Goal: Task Accomplishment & Management: Manage account settings

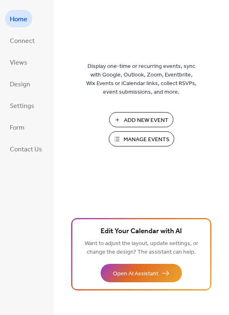
click at [128, 143] on span "Manage Events" at bounding box center [146, 139] width 46 height 9
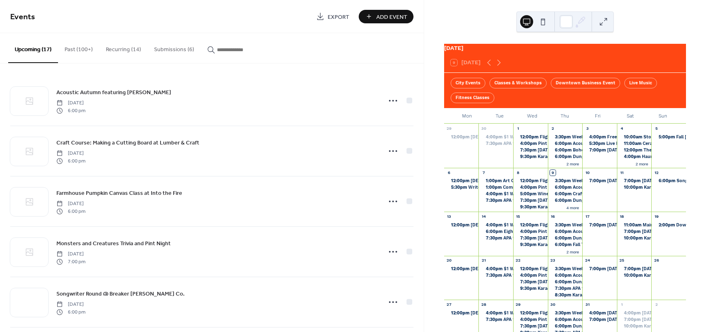
click at [155, 50] on button "Submissions (6)" at bounding box center [174, 47] width 53 height 29
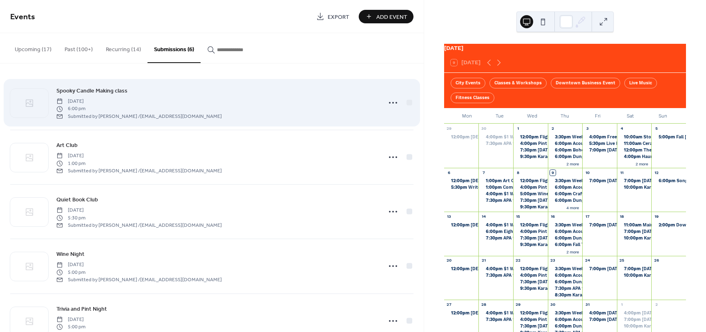
click at [210, 110] on div "Spooky Candle Making class [DATE] 6:00 pm Submitted by [PERSON_NAME] / [EMAIL_A…" at bounding box center [216, 103] width 320 height 34
click at [390, 105] on icon at bounding box center [393, 102] width 13 height 13
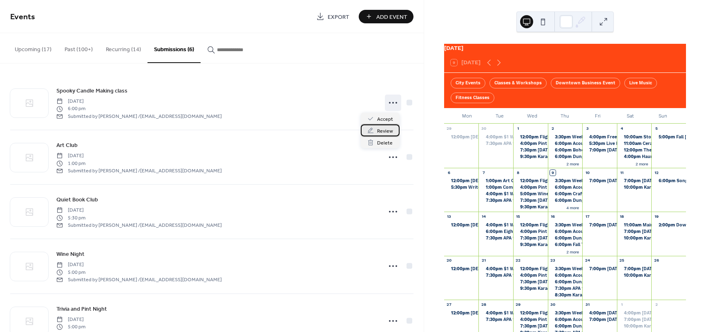
click at [382, 128] on span "Review" at bounding box center [385, 131] width 16 height 9
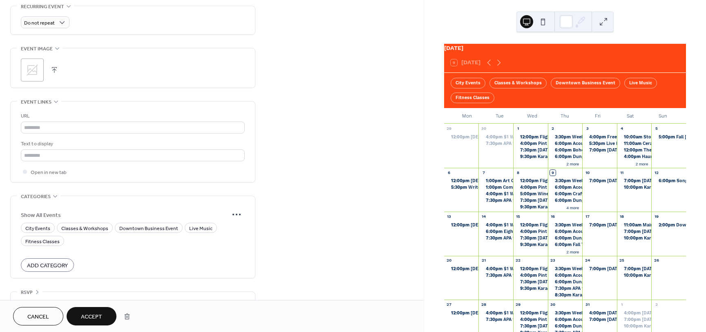
scroll to position [418, 0]
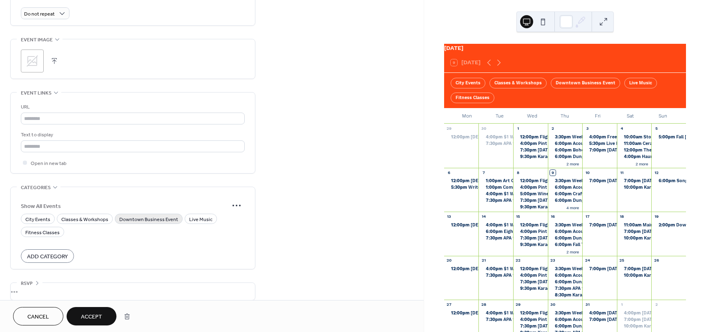
click at [167, 215] on span "Downtown Business Event" at bounding box center [148, 219] width 59 height 9
click at [93, 316] on span "Accept" at bounding box center [91, 316] width 21 height 9
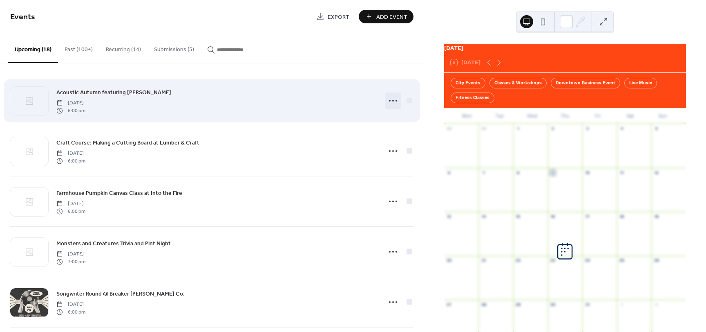
click at [387, 102] on icon at bounding box center [393, 100] width 13 height 13
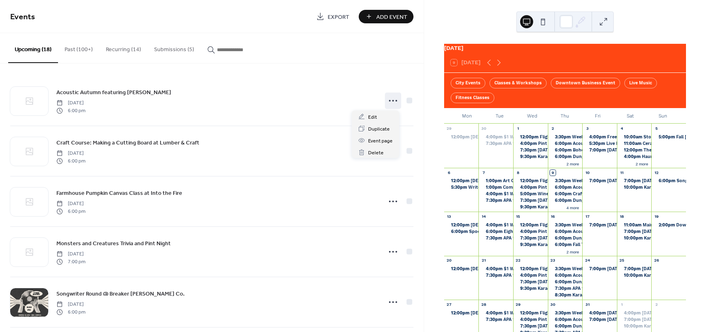
click at [179, 40] on button "Submissions (5)" at bounding box center [174, 47] width 53 height 29
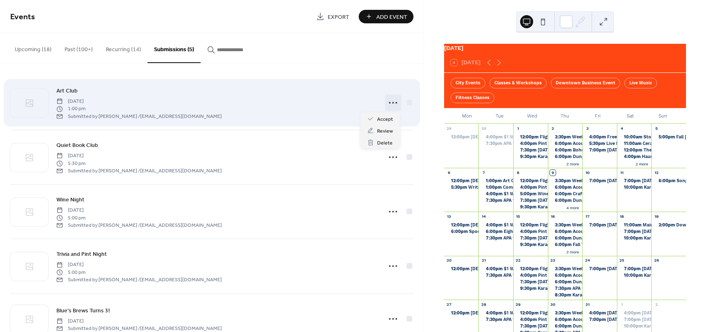
click at [391, 104] on icon at bounding box center [393, 102] width 13 height 13
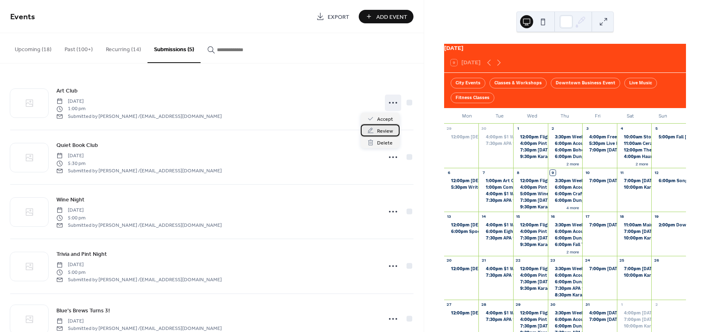
click at [390, 128] on span "Review" at bounding box center [385, 131] width 16 height 9
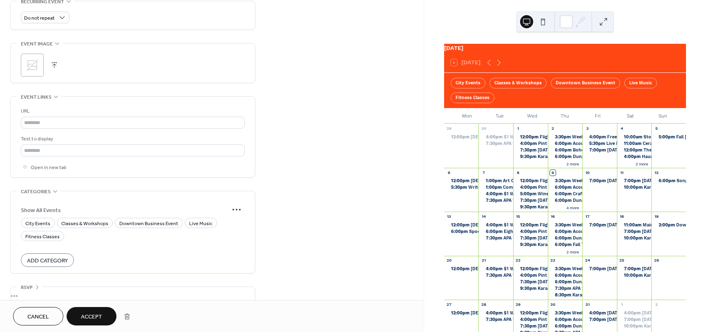
scroll to position [418, 0]
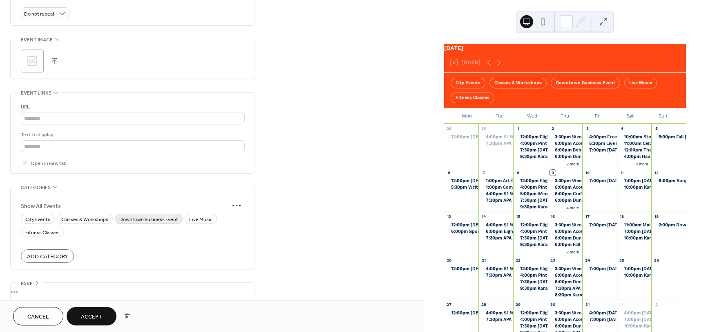
click at [147, 215] on span "Downtown Business Event" at bounding box center [148, 219] width 59 height 9
click at [93, 312] on span "Accept" at bounding box center [91, 316] width 21 height 9
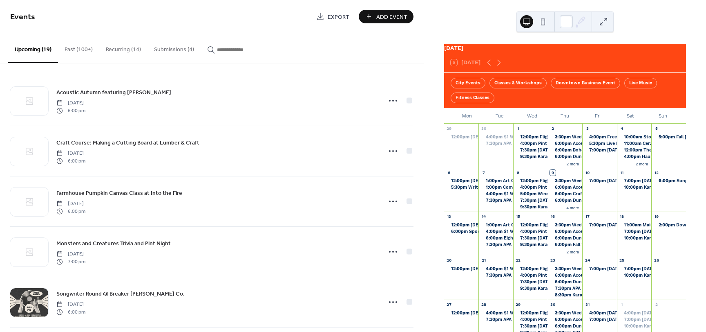
click at [183, 51] on button "Submissions (4)" at bounding box center [174, 47] width 53 height 29
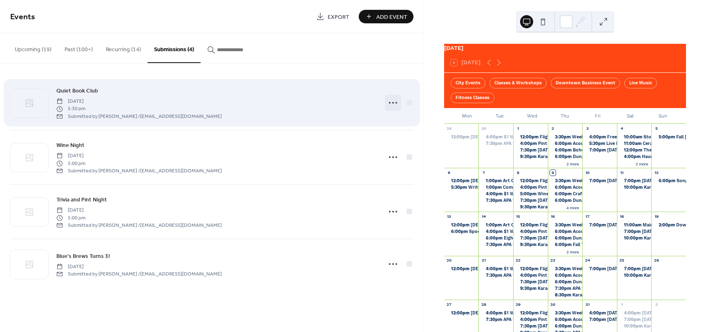
click at [395, 105] on icon at bounding box center [393, 102] width 13 height 13
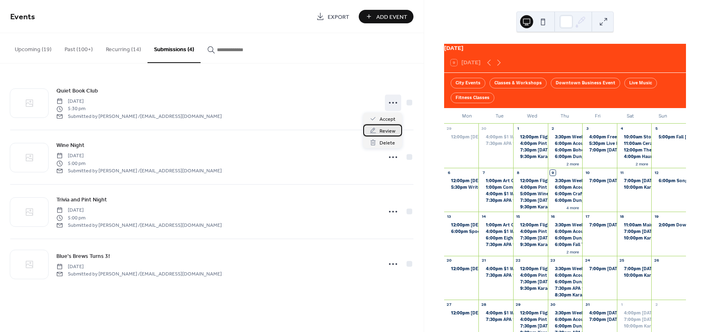
click at [374, 130] on icon at bounding box center [373, 130] width 7 height 7
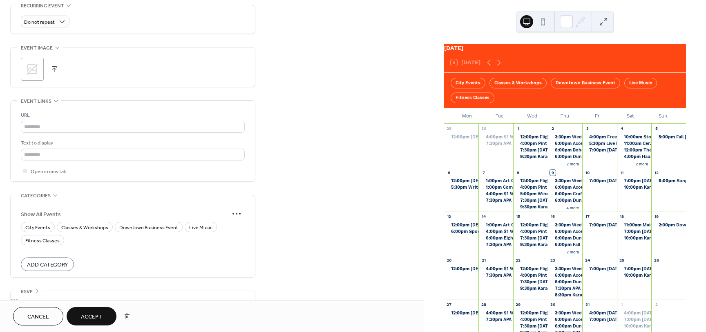
scroll to position [418, 0]
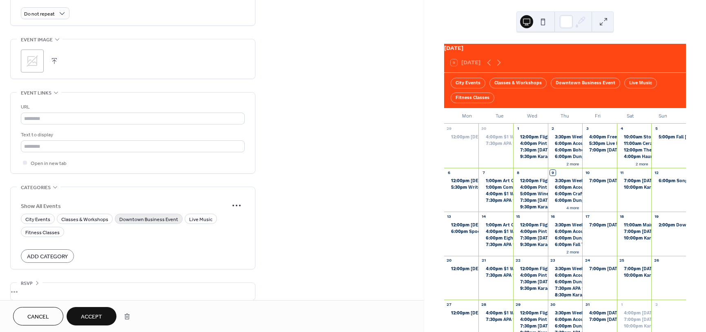
click at [162, 215] on span "Downtown Business Event" at bounding box center [148, 219] width 59 height 9
click at [98, 318] on span "Accept" at bounding box center [91, 316] width 21 height 9
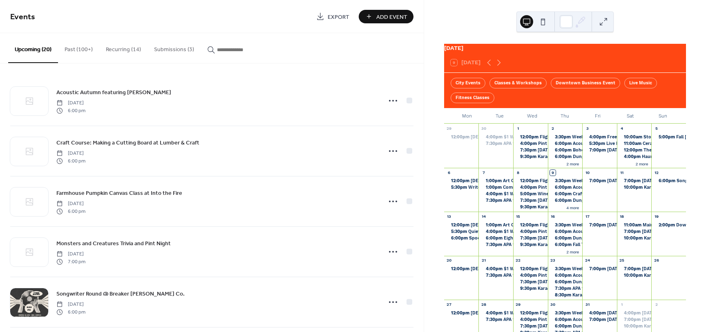
click at [174, 44] on button "Submissions (3)" at bounding box center [174, 47] width 53 height 29
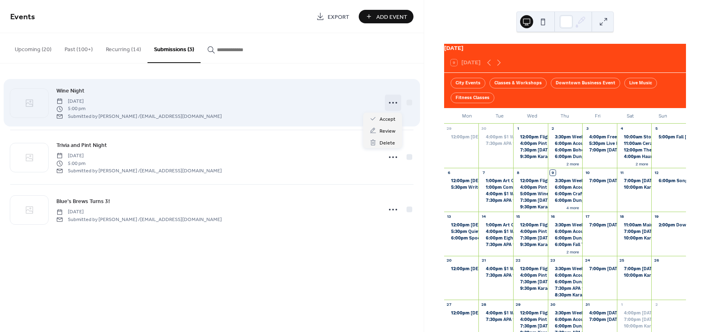
click at [394, 107] on icon at bounding box center [393, 102] width 13 height 13
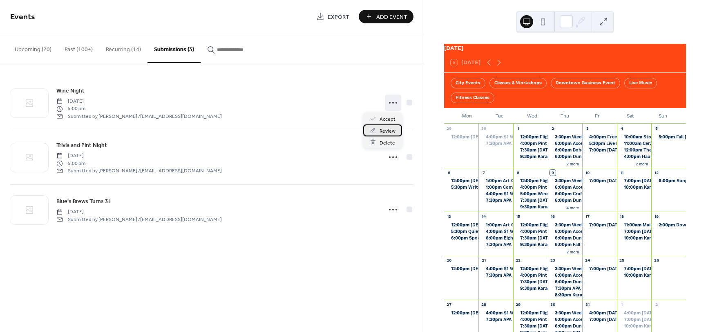
click at [395, 132] on div "Review" at bounding box center [382, 130] width 39 height 12
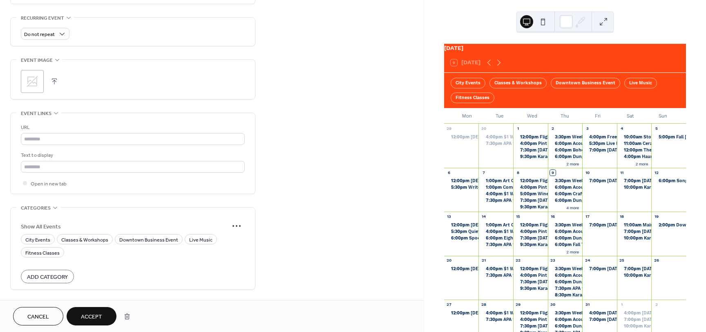
scroll to position [418, 0]
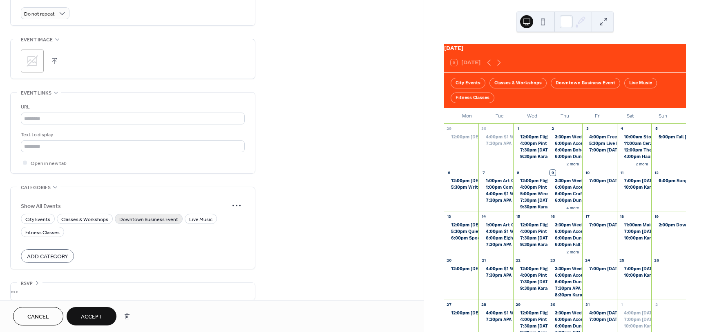
click at [163, 215] on span "Downtown Business Event" at bounding box center [148, 219] width 59 height 9
drag, startPoint x: 90, startPoint y: 320, endPoint x: 105, endPoint y: 304, distance: 21.1
click at [90, 320] on span "Accept" at bounding box center [91, 316] width 21 height 9
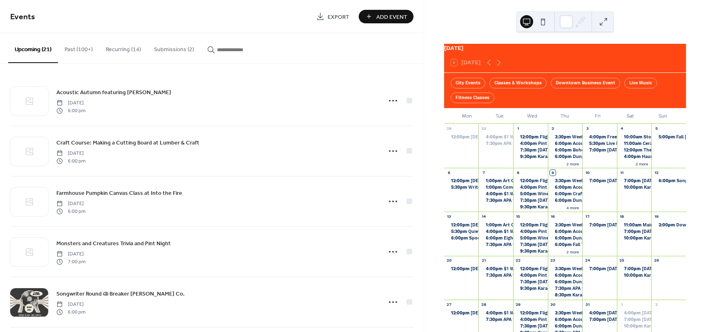
click at [183, 52] on button "Submissions (2)" at bounding box center [174, 47] width 53 height 29
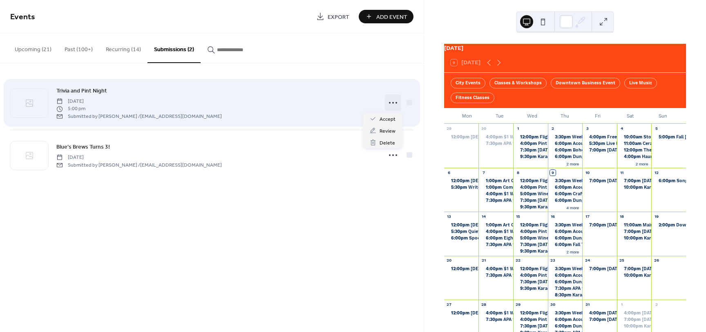
click at [394, 105] on icon at bounding box center [393, 102] width 13 height 13
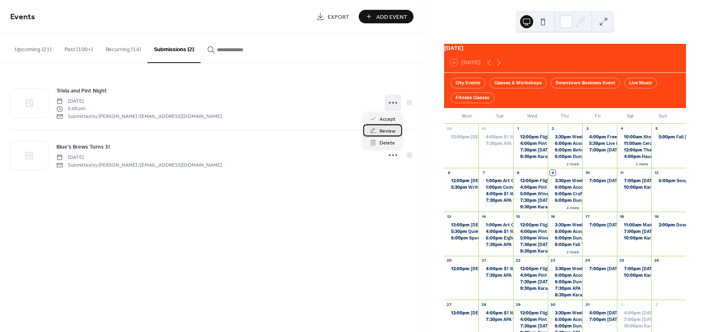
click at [392, 134] on span "Review" at bounding box center [388, 131] width 16 height 9
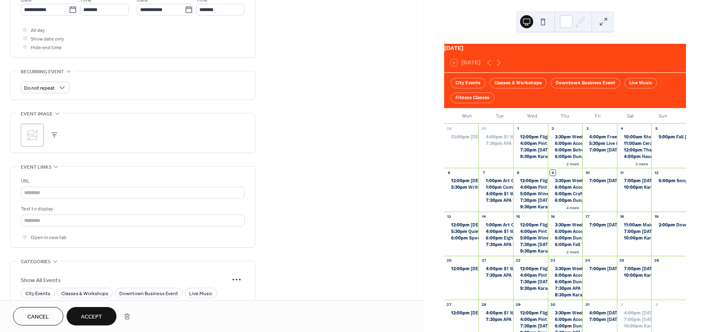
scroll to position [418, 0]
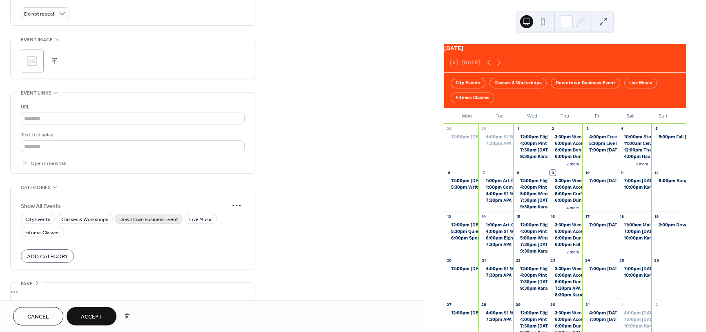
click at [162, 215] on span "Downtown Business Event" at bounding box center [148, 219] width 59 height 9
click at [88, 312] on span "Accept" at bounding box center [91, 316] width 21 height 9
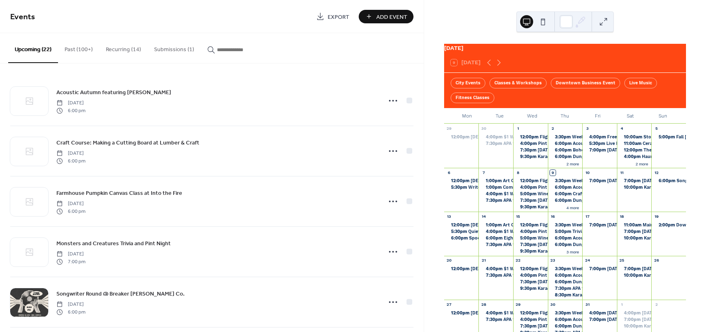
click at [182, 50] on button "Submissions (1)" at bounding box center [174, 47] width 53 height 29
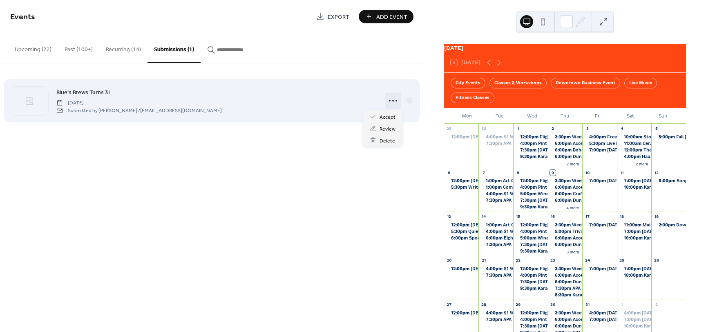
click at [394, 103] on icon at bounding box center [393, 100] width 13 height 13
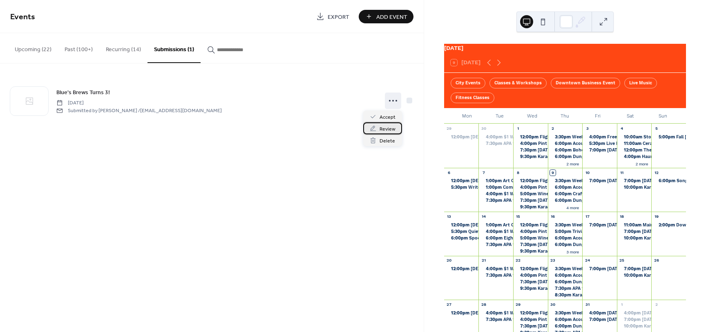
click at [376, 124] on div "Review" at bounding box center [382, 128] width 39 height 12
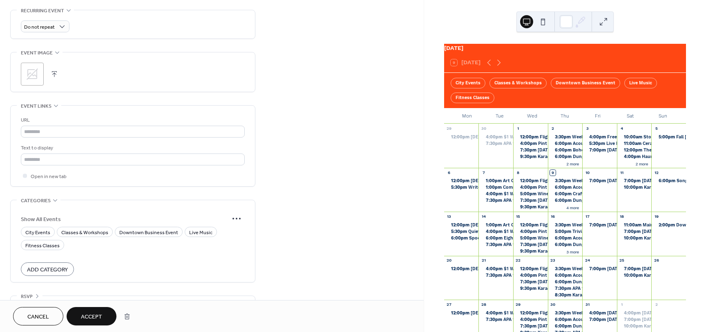
scroll to position [418, 0]
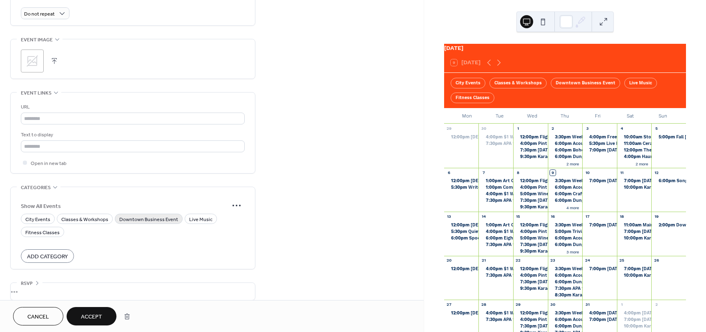
click at [141, 215] on span "Downtown Business Event" at bounding box center [148, 219] width 59 height 9
click at [94, 309] on button "Accept" at bounding box center [92, 316] width 50 height 18
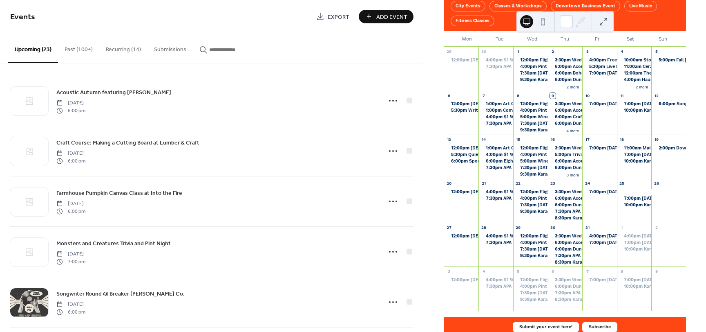
scroll to position [100, 0]
